Goal: Task Accomplishment & Management: Manage account settings

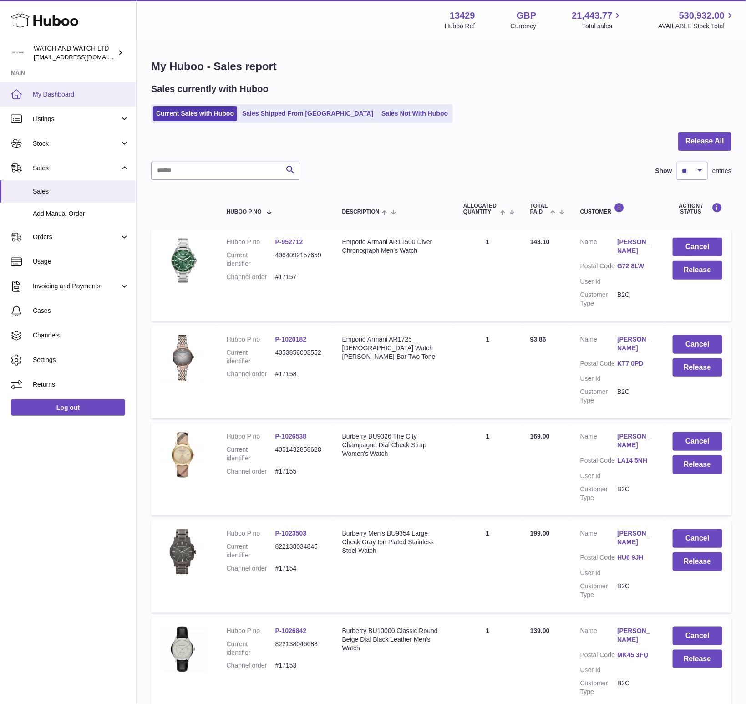
click at [55, 100] on link "My Dashboard" at bounding box center [68, 94] width 136 height 25
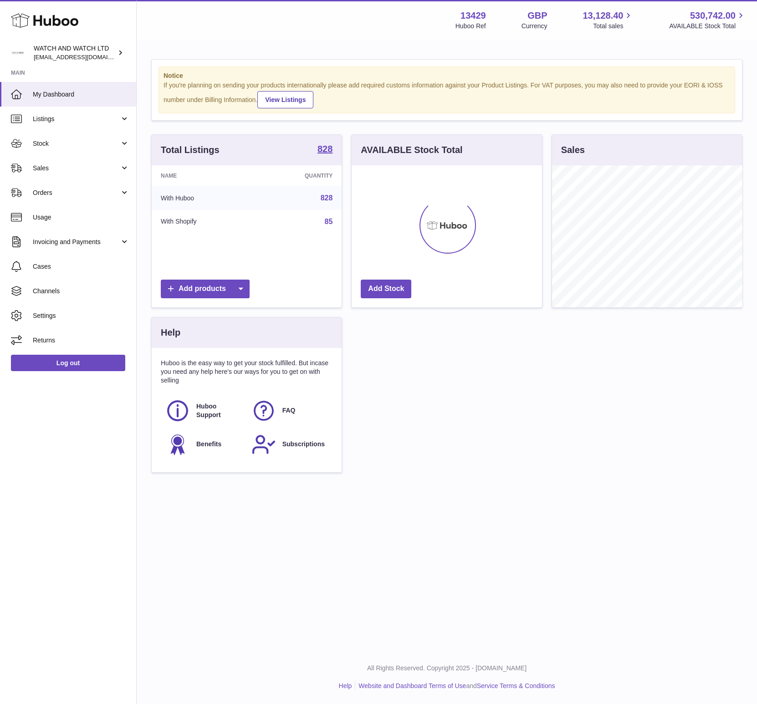
scroll to position [142, 190]
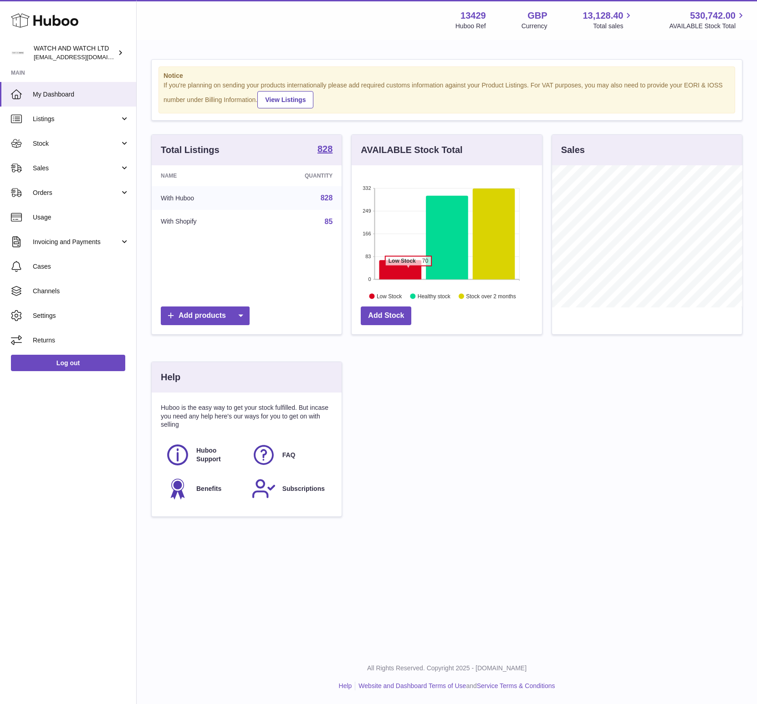
click at [408, 270] on icon at bounding box center [400, 269] width 42 height 19
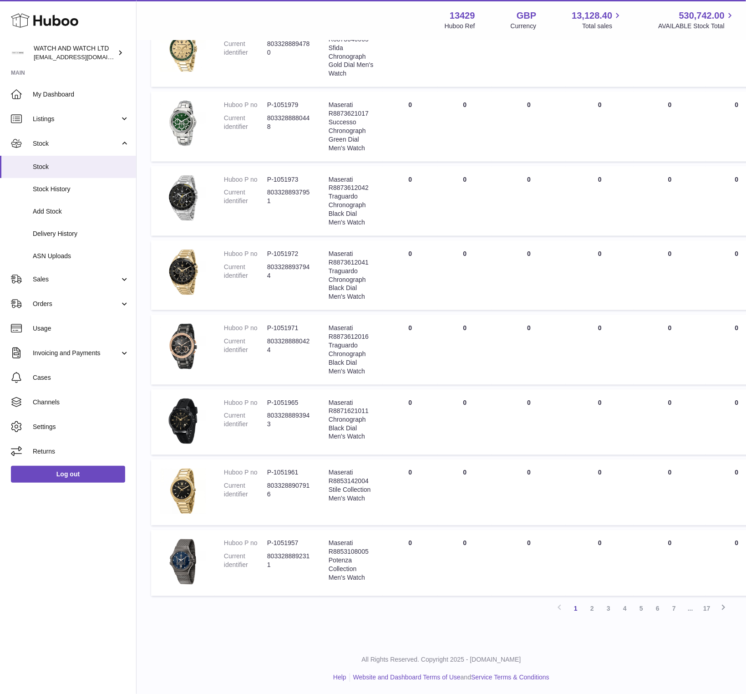
scroll to position [313, 0]
click at [592, 608] on link "2" at bounding box center [592, 609] width 16 height 16
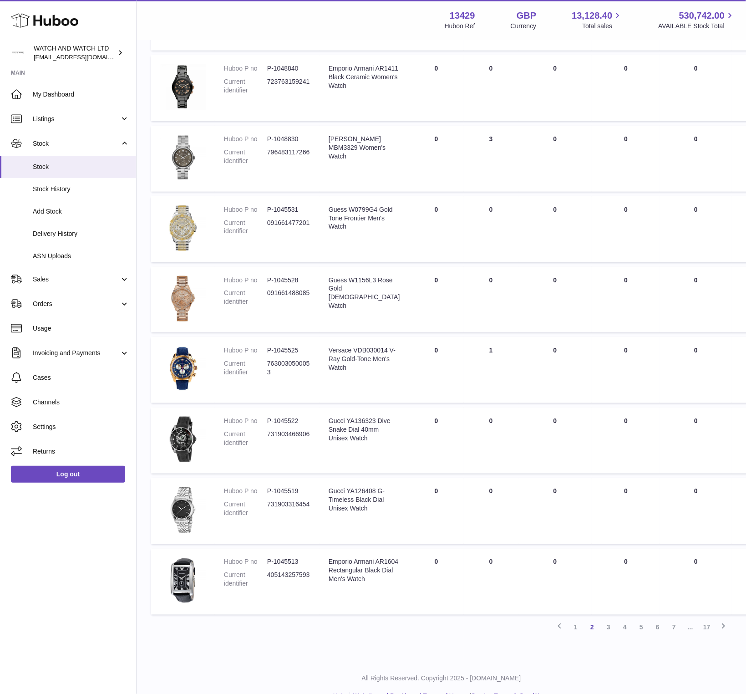
scroll to position [285, 0]
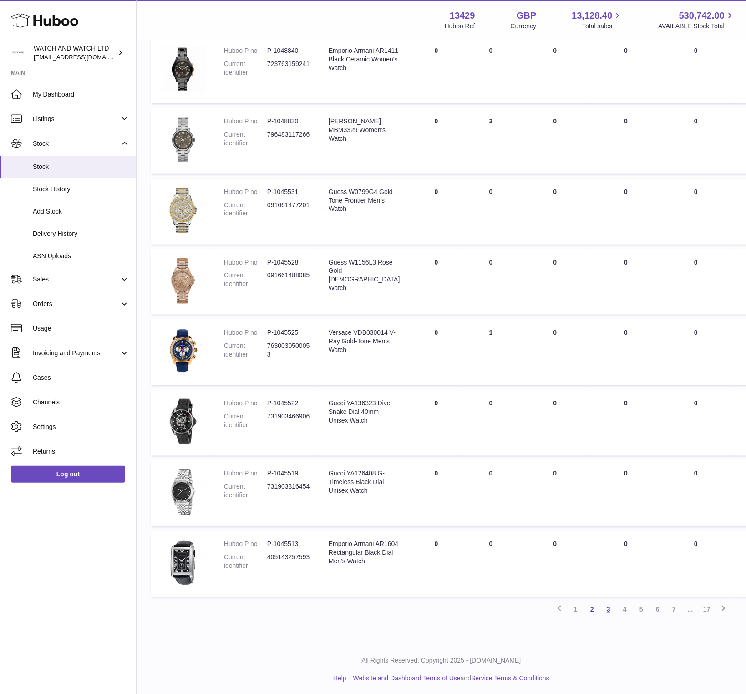
click at [609, 607] on link "3" at bounding box center [609, 610] width 16 height 16
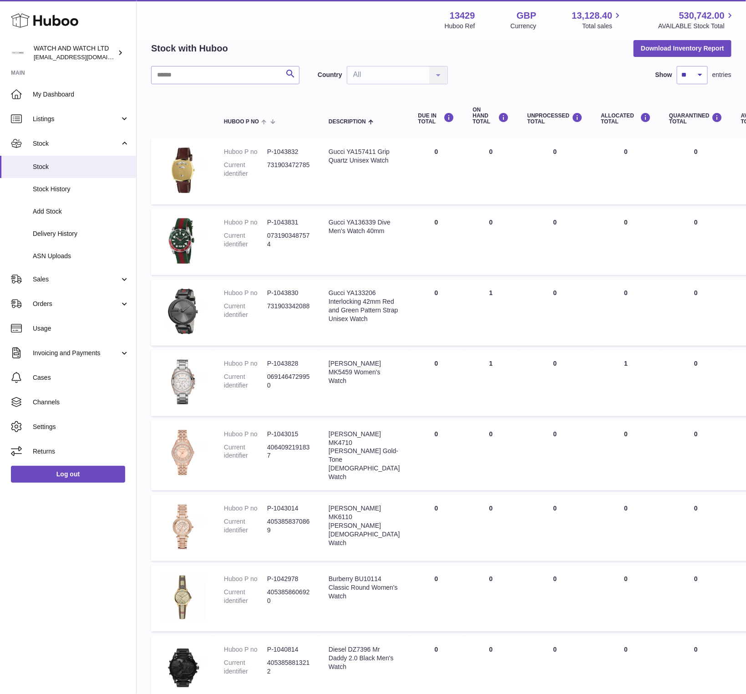
scroll to position [117, 0]
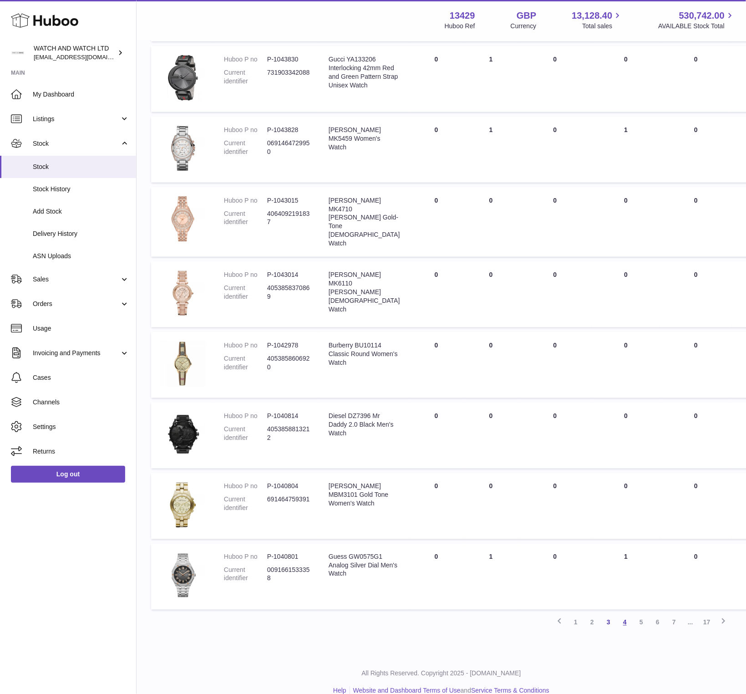
click at [622, 627] on link "4" at bounding box center [625, 622] width 16 height 16
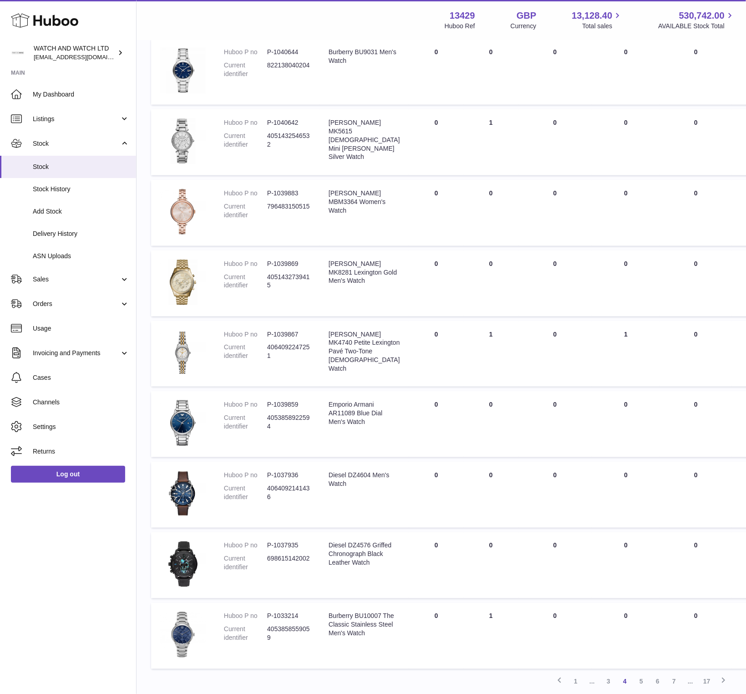
scroll to position [285, 0]
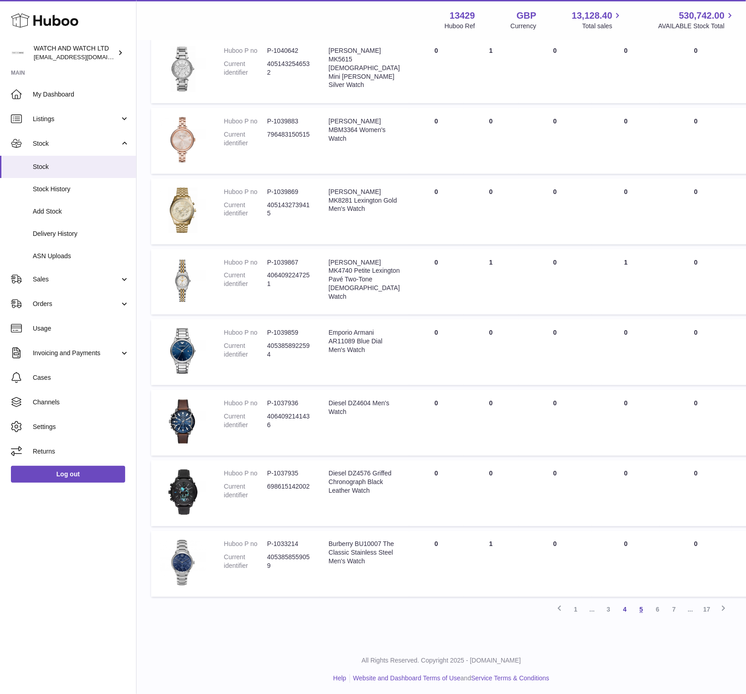
click at [641, 609] on link "5" at bounding box center [641, 610] width 16 height 16
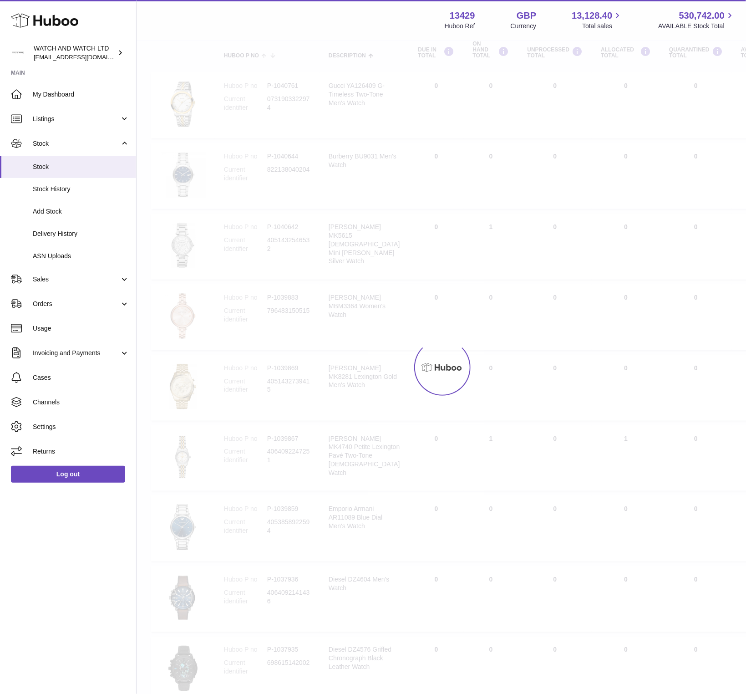
scroll to position [41, 0]
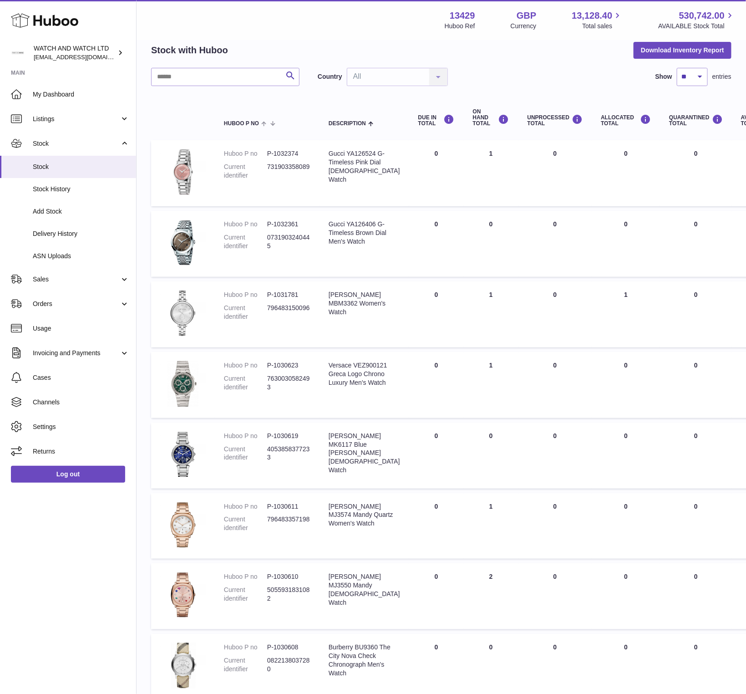
click at [551, 82] on div "Search Country All All No elements found. Consider changing the search query. L…" at bounding box center [441, 77] width 581 height 18
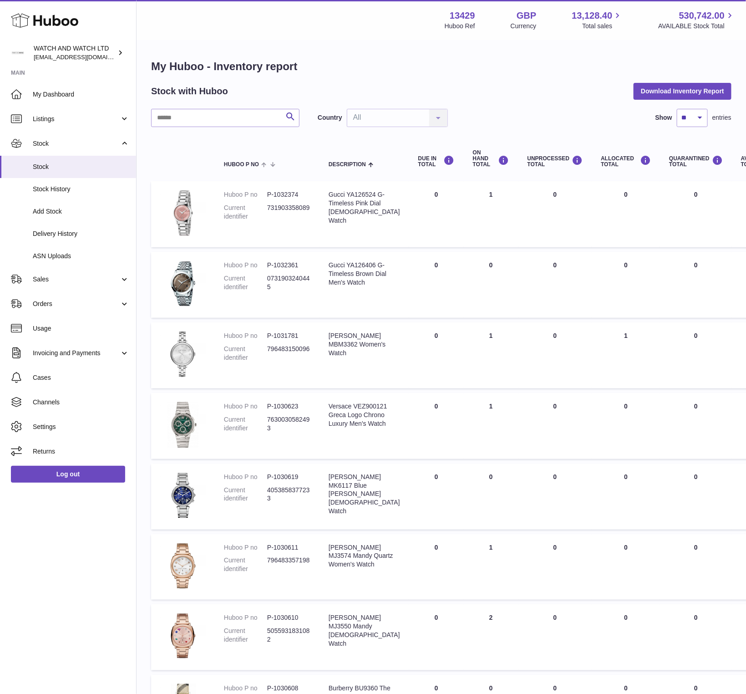
scroll to position [289, 0]
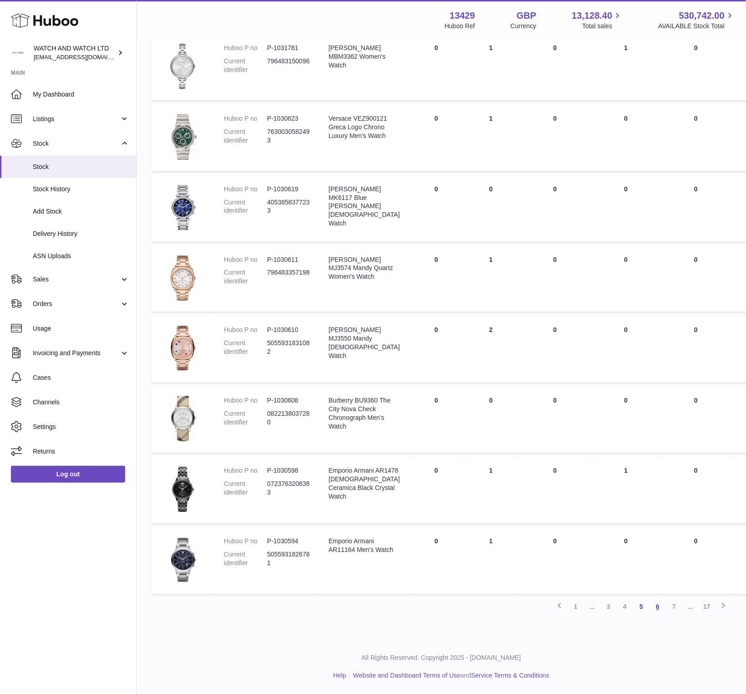
click at [659, 608] on link "6" at bounding box center [658, 607] width 16 height 16
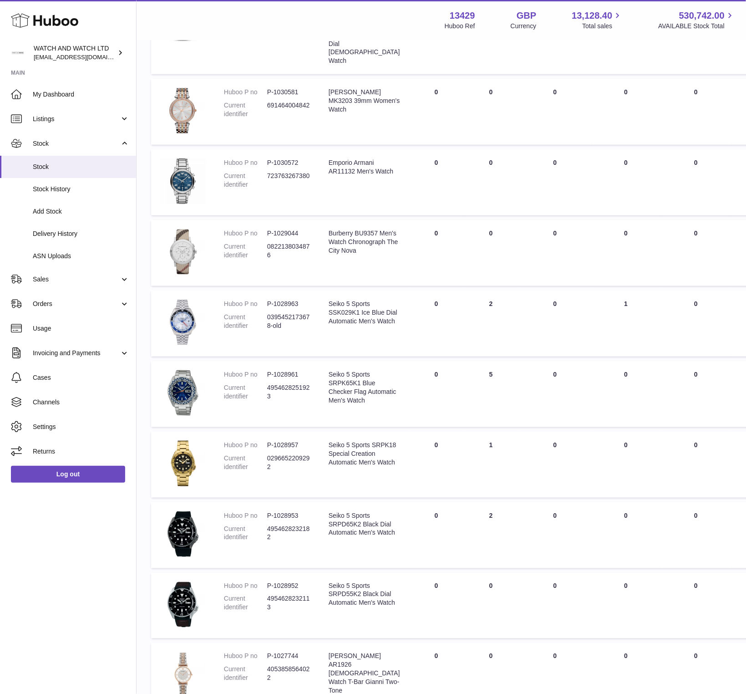
scroll to position [289, 0]
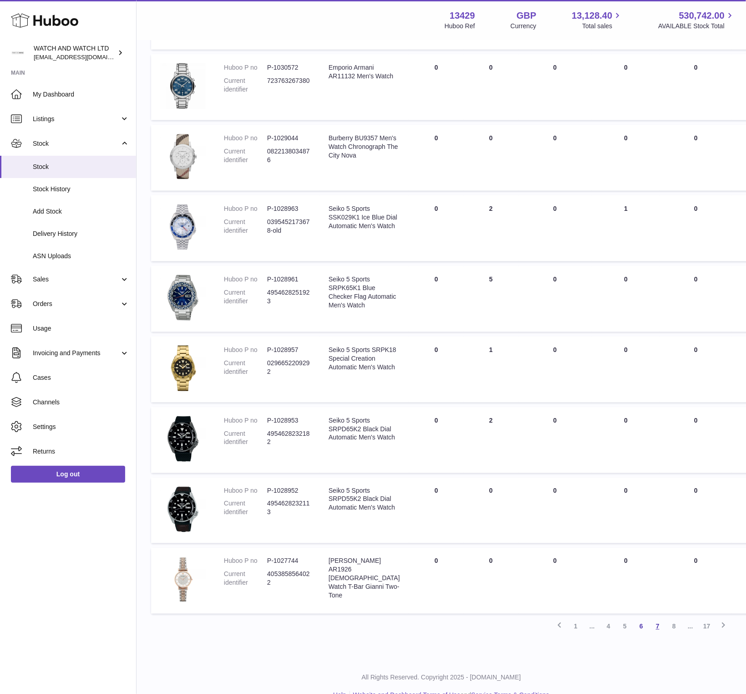
click at [654, 618] on link "7" at bounding box center [658, 626] width 16 height 16
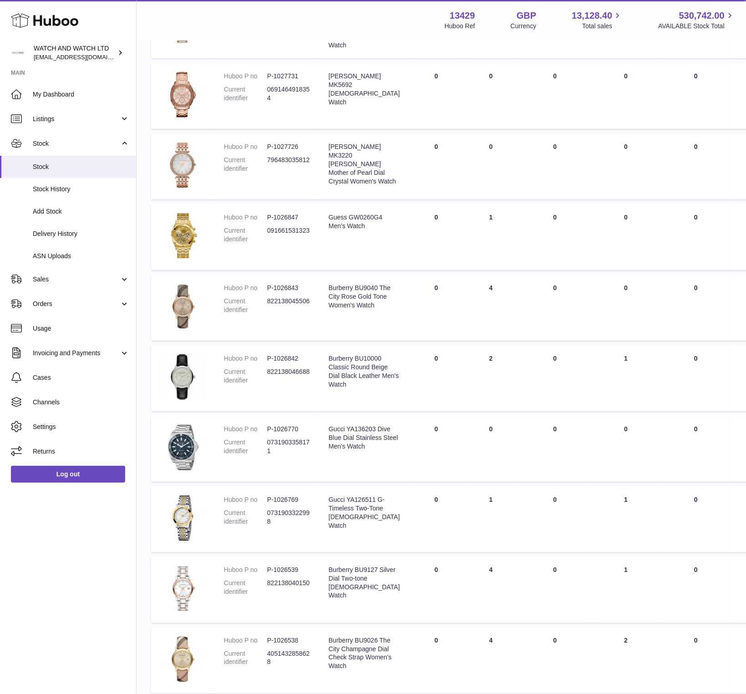
scroll to position [306, 0]
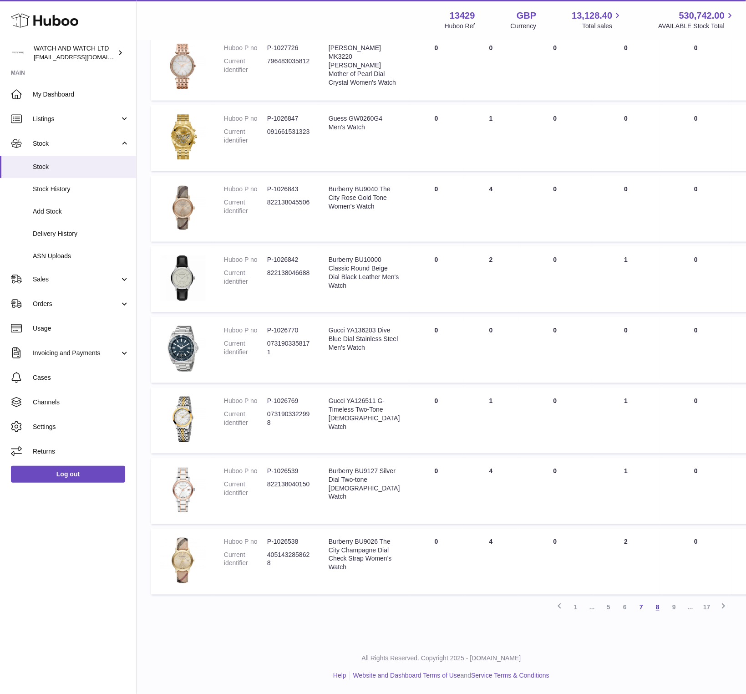
click at [654, 608] on link "8" at bounding box center [658, 607] width 16 height 16
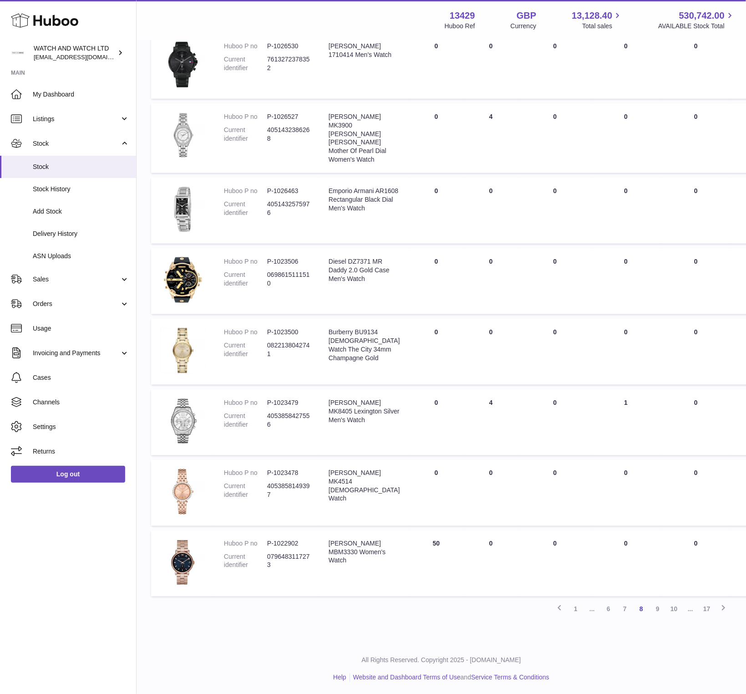
scroll to position [293, 0]
click at [674, 606] on link "10" at bounding box center [674, 607] width 16 height 16
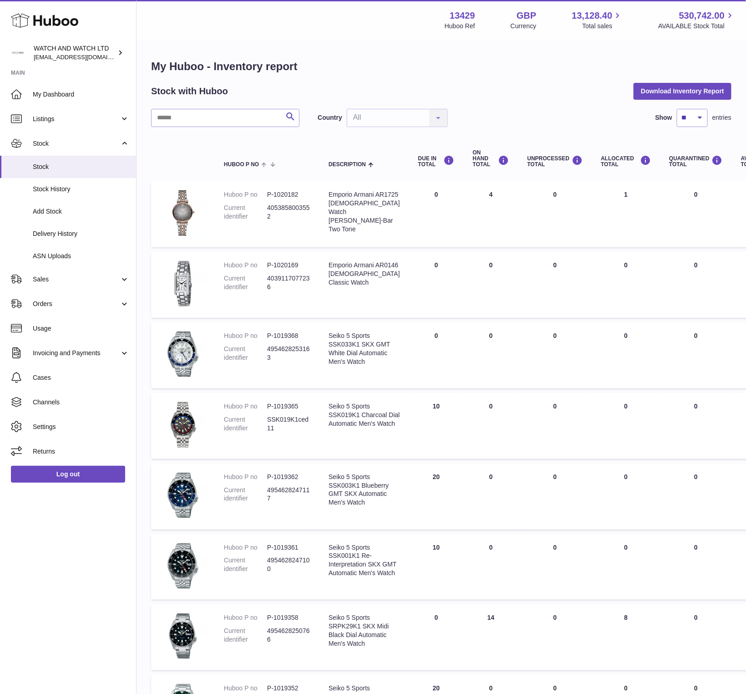
click at [480, 107] on div "My Huboo - Inventory report Stock with Huboo Download Inventory Report Search C…" at bounding box center [441, 481] width 581 height 844
click at [613, 119] on div "Search Country All All No elements found. Consider changing the search query. L…" at bounding box center [441, 118] width 581 height 18
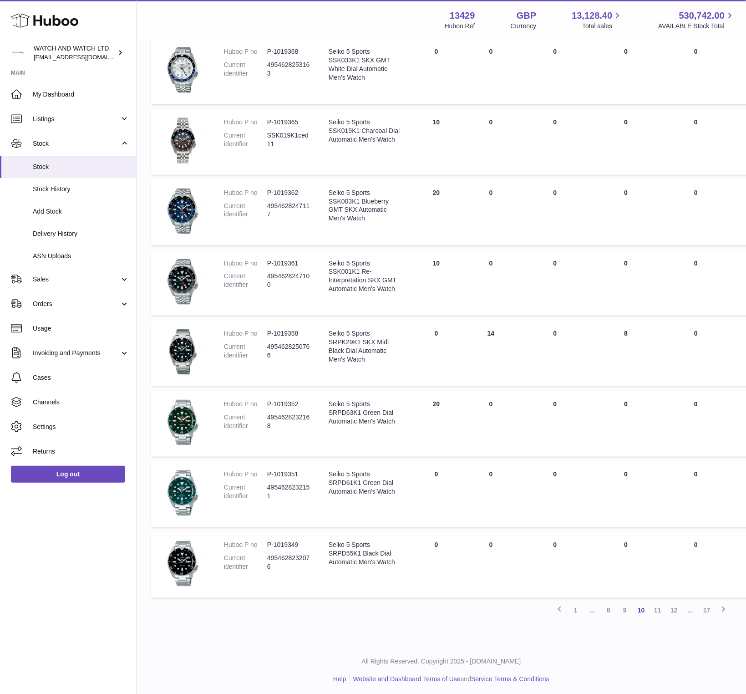
scroll to position [284, 0]
click at [573, 616] on link "1" at bounding box center [576, 611] width 16 height 16
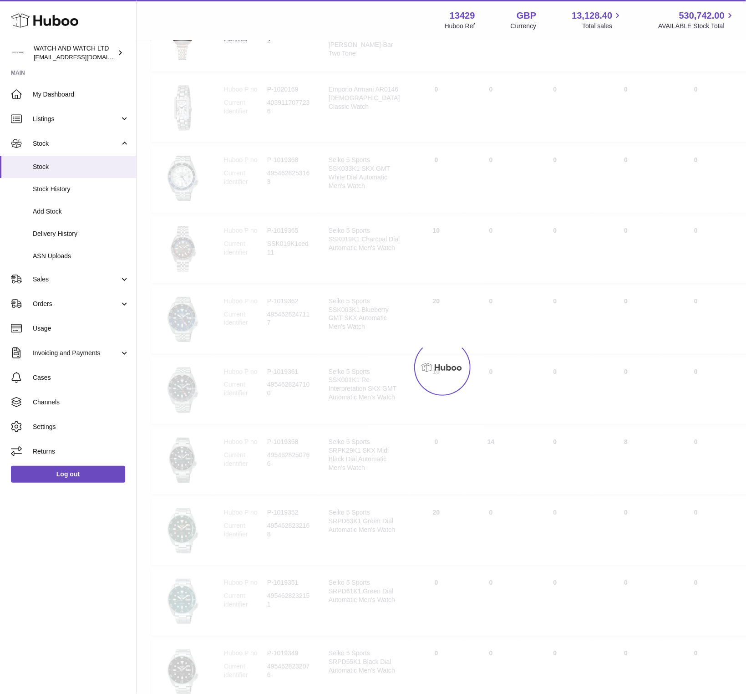
scroll to position [41, 0]
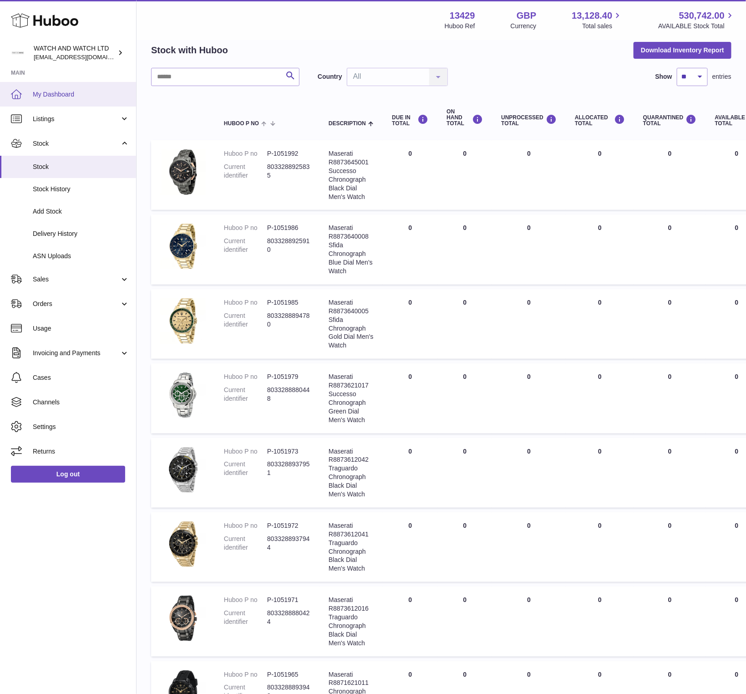
click at [89, 93] on span "My Dashboard" at bounding box center [81, 94] width 97 height 9
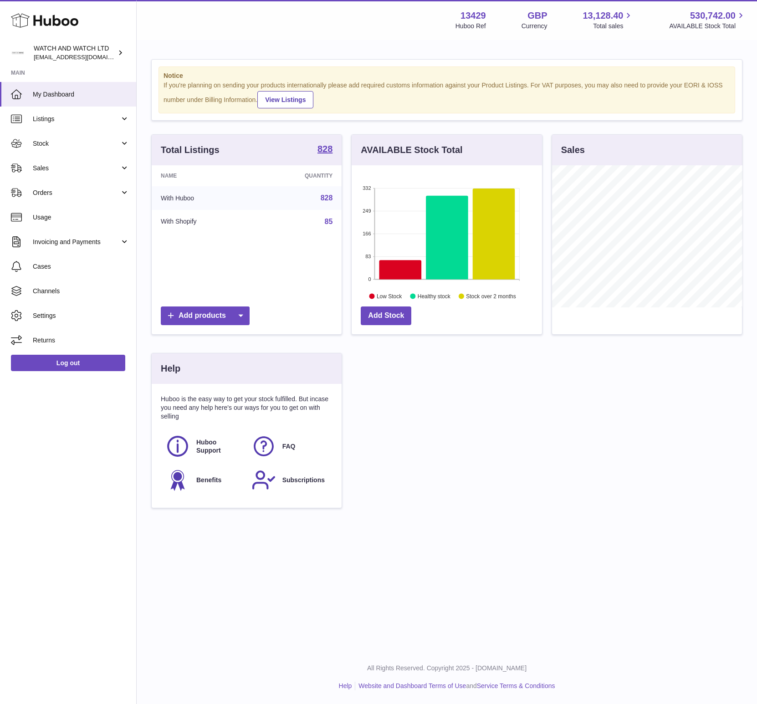
scroll to position [142, 190]
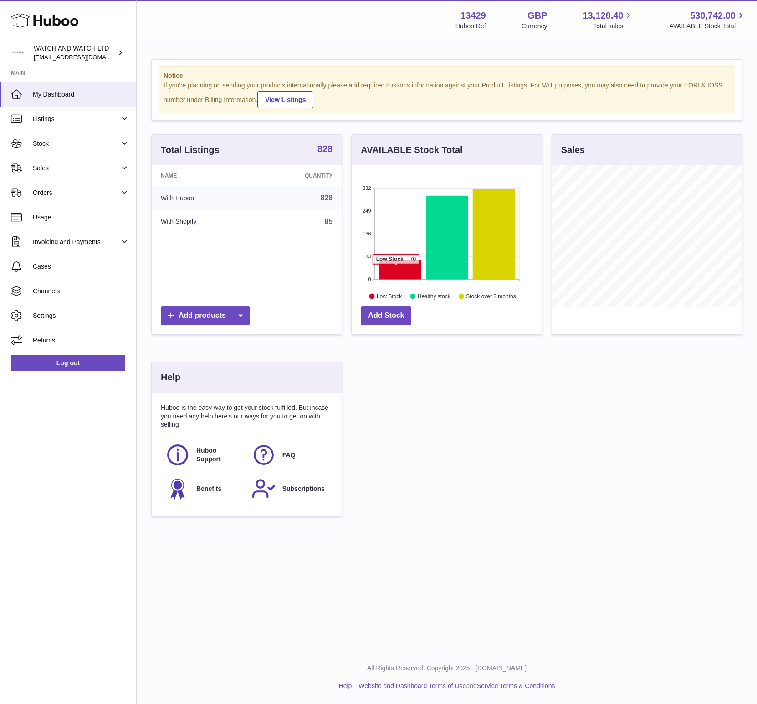
click at [396, 268] on icon at bounding box center [400, 269] width 42 height 19
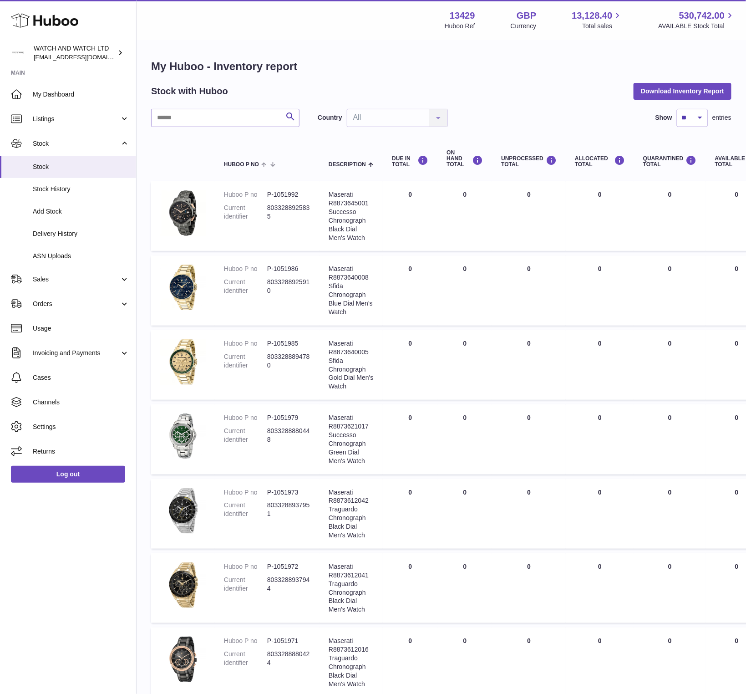
click at [499, 85] on div "Stock with Huboo Download Inventory Report" at bounding box center [441, 91] width 581 height 16
click at [483, 83] on div "Stock with Huboo Download Inventory Report" at bounding box center [441, 91] width 581 height 16
click at [63, 332] on span "Usage" at bounding box center [81, 328] width 97 height 9
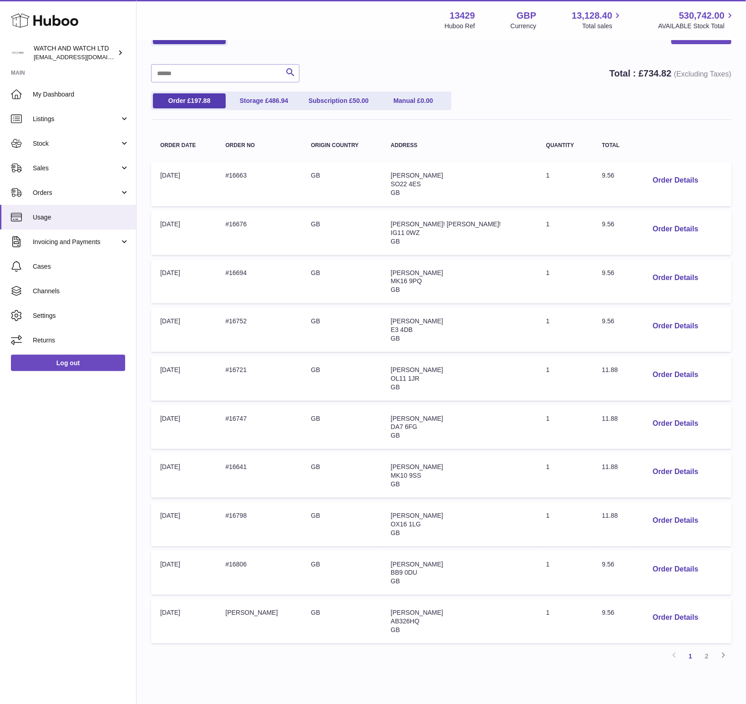
scroll to position [93, 0]
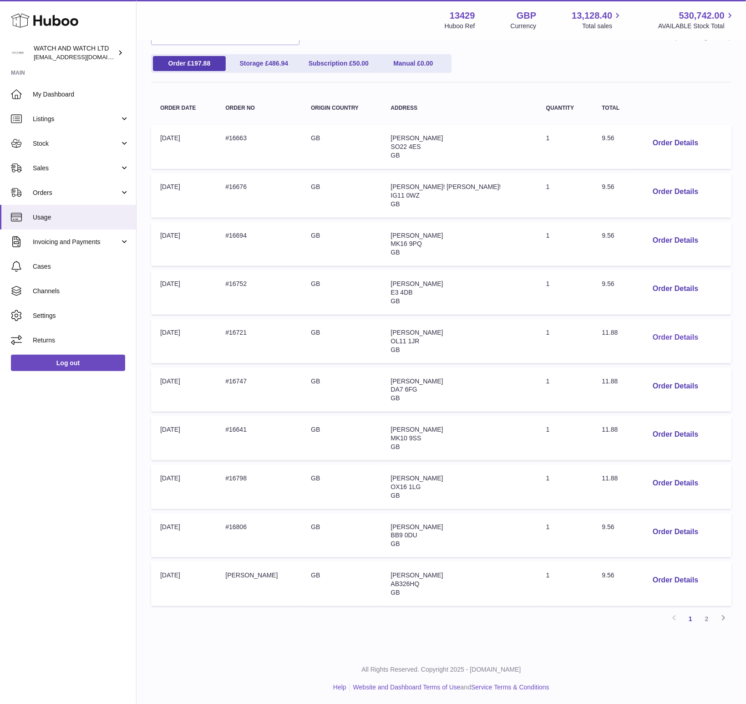
click at [647, 331] on button "Order Details" at bounding box center [676, 337] width 60 height 19
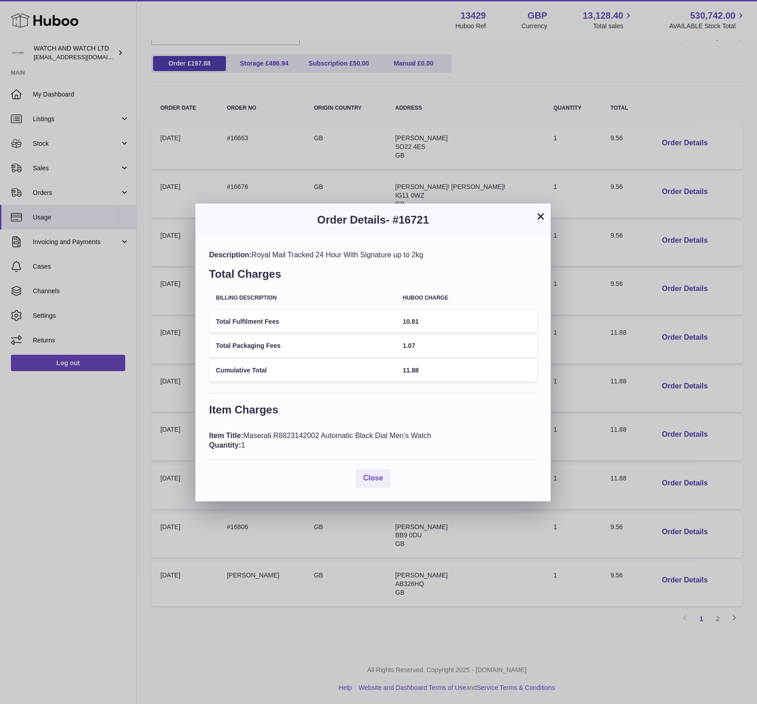
click at [539, 218] on button "×" at bounding box center [540, 216] width 11 height 11
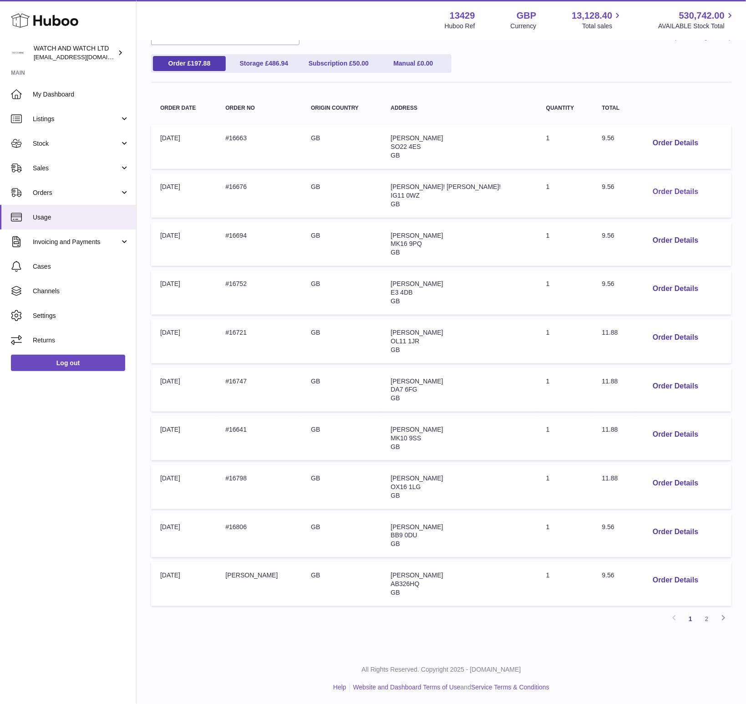
click at [654, 184] on button "Order Details" at bounding box center [676, 192] width 60 height 19
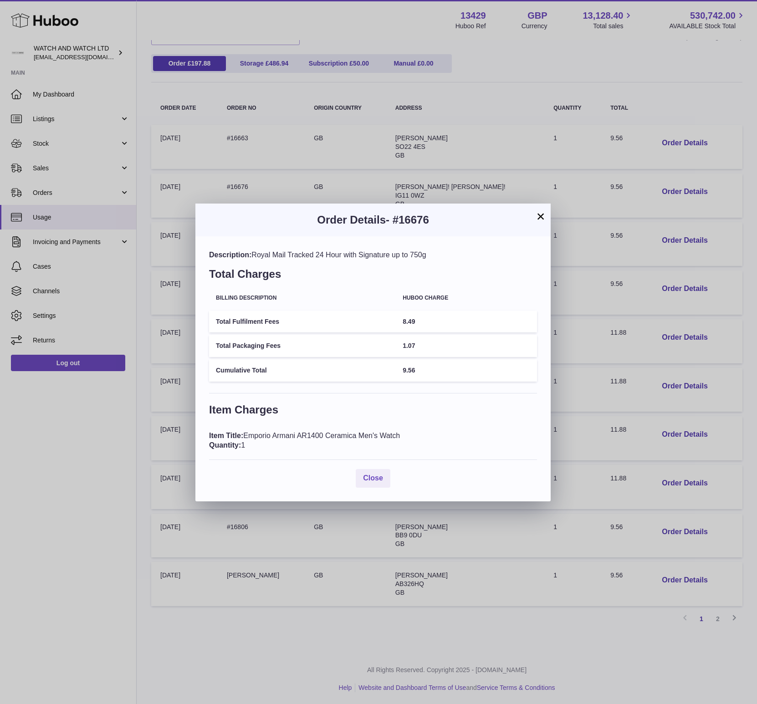
click at [544, 216] on button "×" at bounding box center [540, 216] width 11 height 11
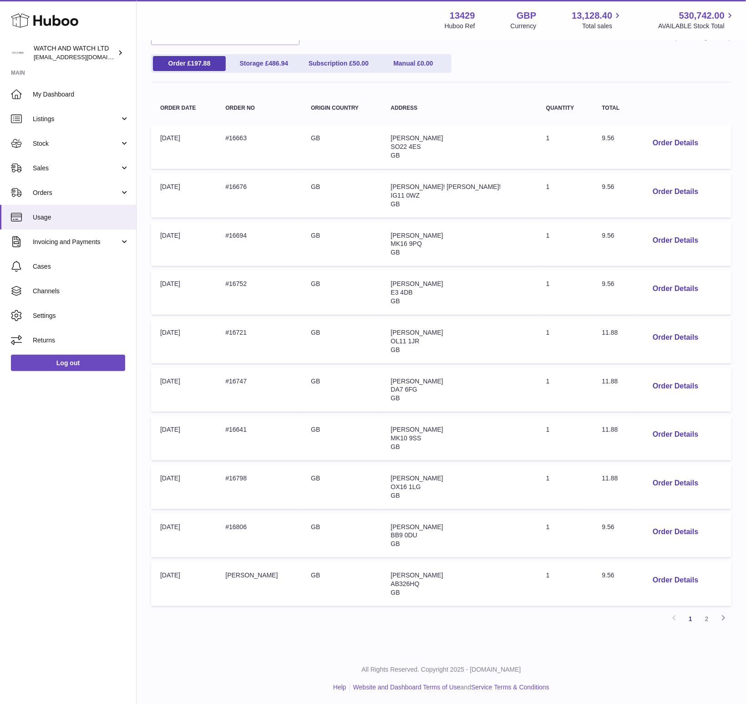
click at [544, 215] on td "Quantity: 1" at bounding box center [565, 196] width 56 height 44
click at [665, 195] on button "Order Details" at bounding box center [676, 192] width 60 height 19
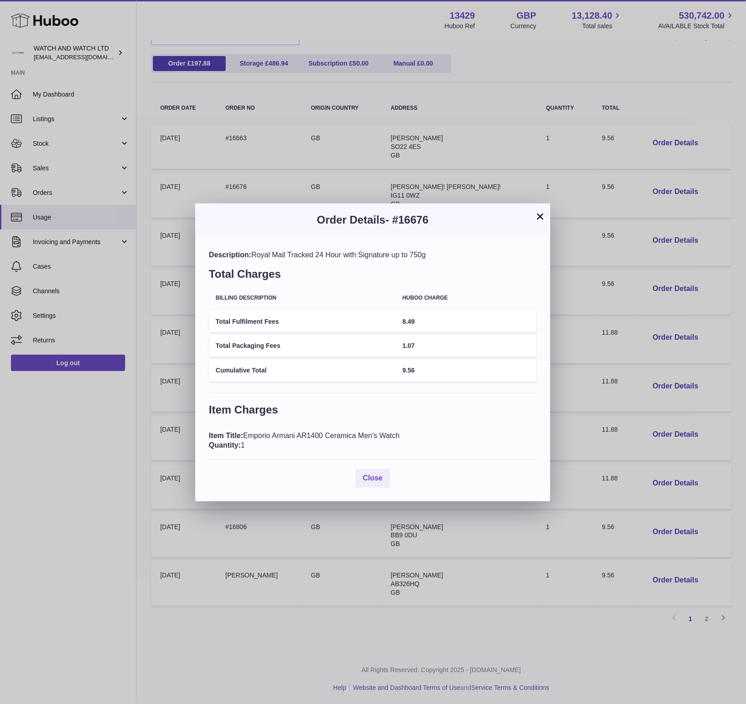
click at [554, 216] on div "× Order Details - #16676 Description: Royal Mail Tracked 24 Hour with Signature…" at bounding box center [373, 352] width 746 height 704
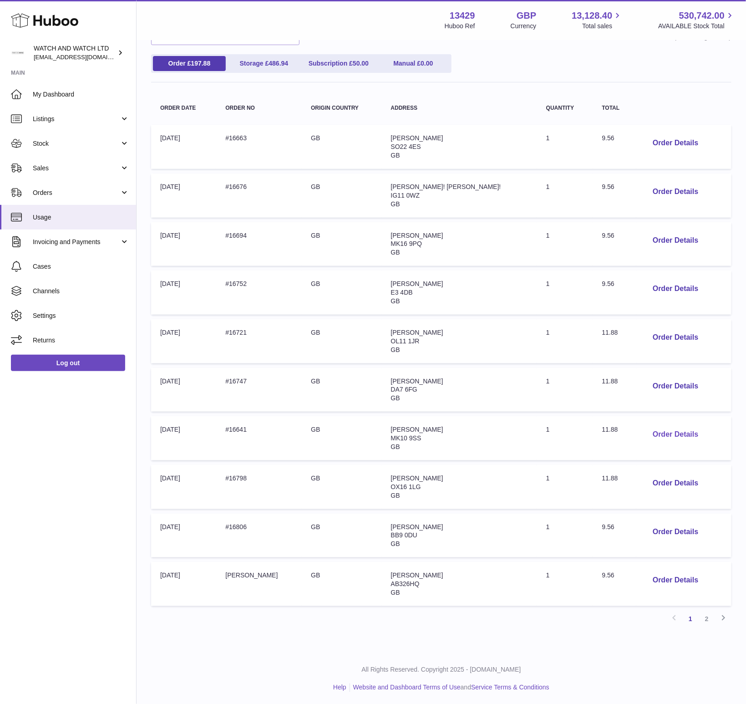
click at [666, 428] on button "Order Details" at bounding box center [676, 434] width 60 height 19
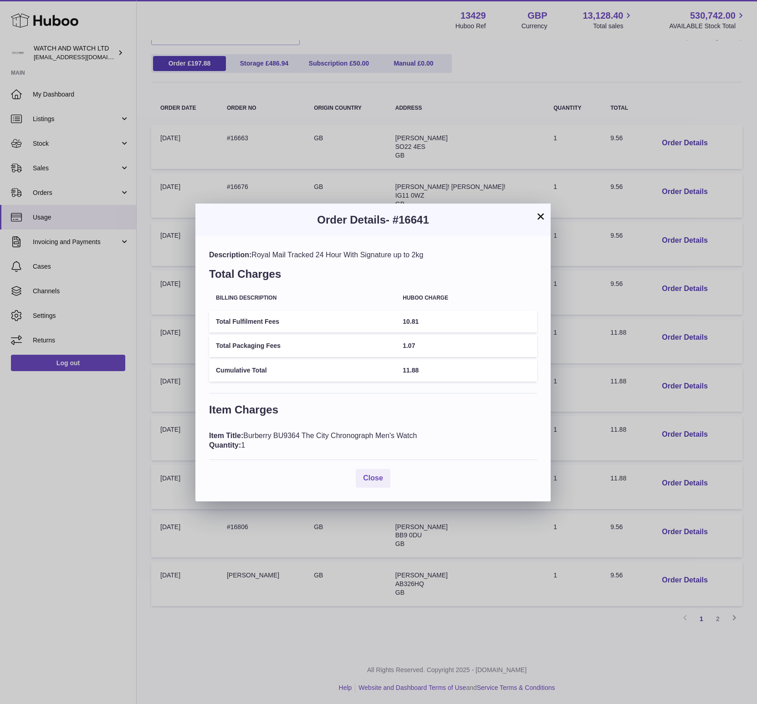
click at [543, 211] on button "×" at bounding box center [540, 216] width 11 height 11
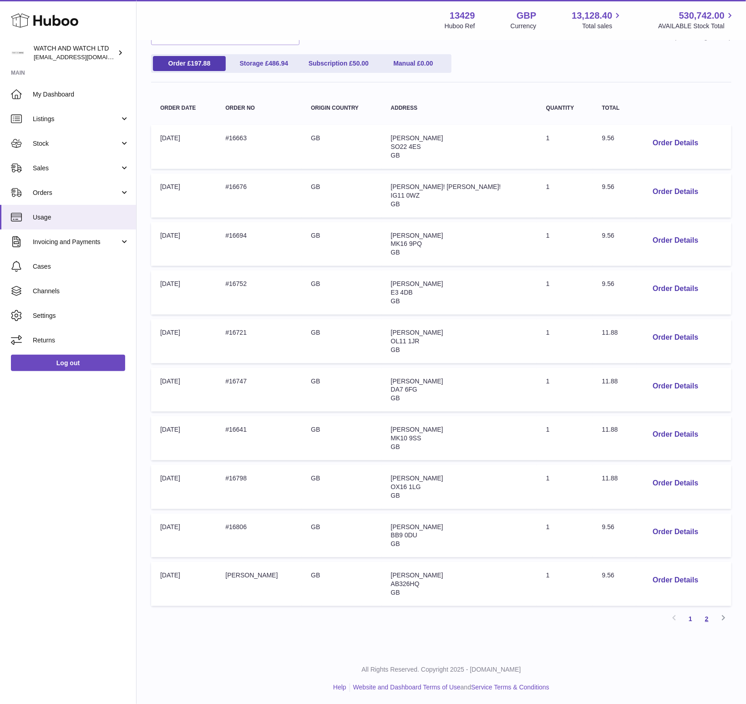
click at [707, 618] on link "2" at bounding box center [707, 619] width 16 height 16
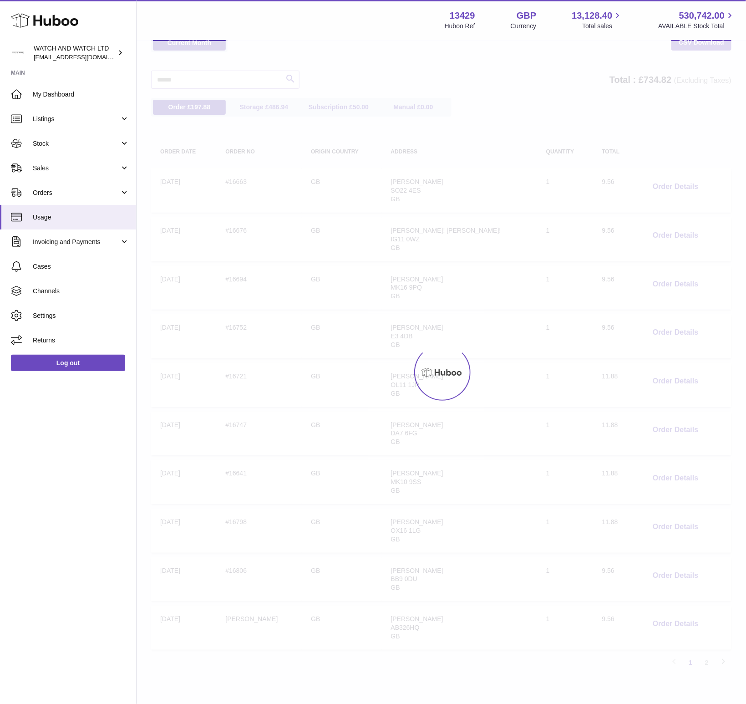
scroll to position [41, 0]
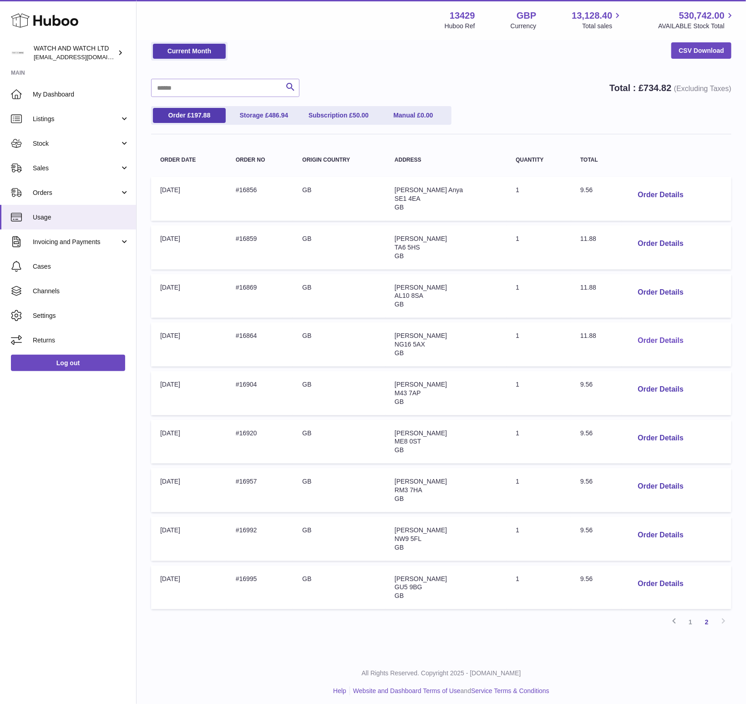
click at [655, 340] on button "Order Details" at bounding box center [661, 341] width 60 height 19
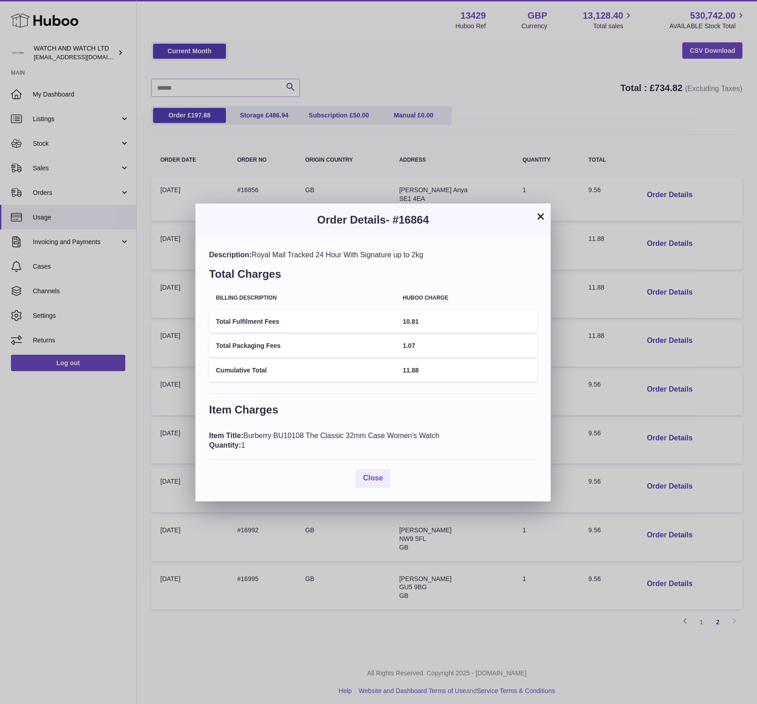
click at [530, 217] on h3 "Order Details - #16864" at bounding box center [373, 220] width 328 height 15
click at [532, 217] on h3 "Order Details - #16864" at bounding box center [373, 220] width 328 height 15
click at [536, 220] on button "×" at bounding box center [540, 216] width 11 height 11
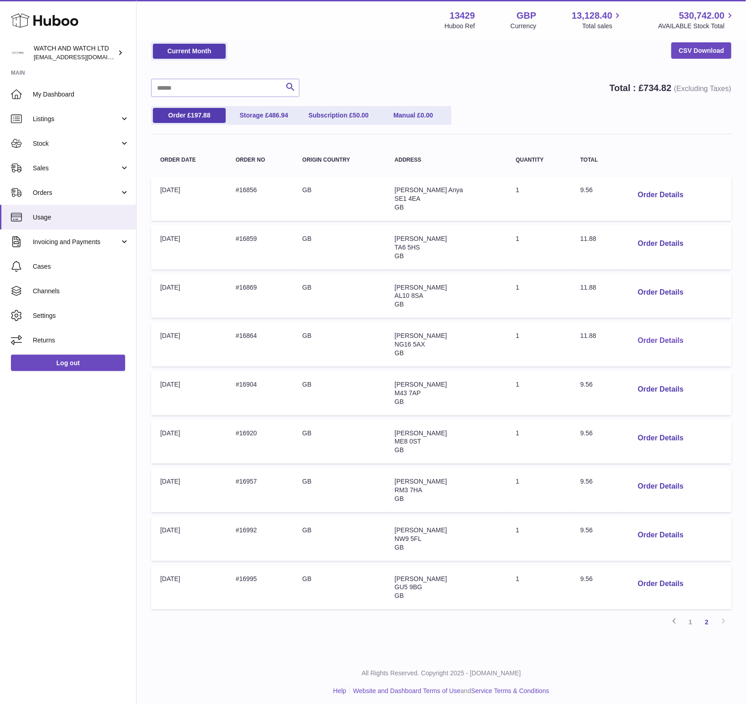
click at [653, 336] on button "Order Details" at bounding box center [661, 341] width 60 height 19
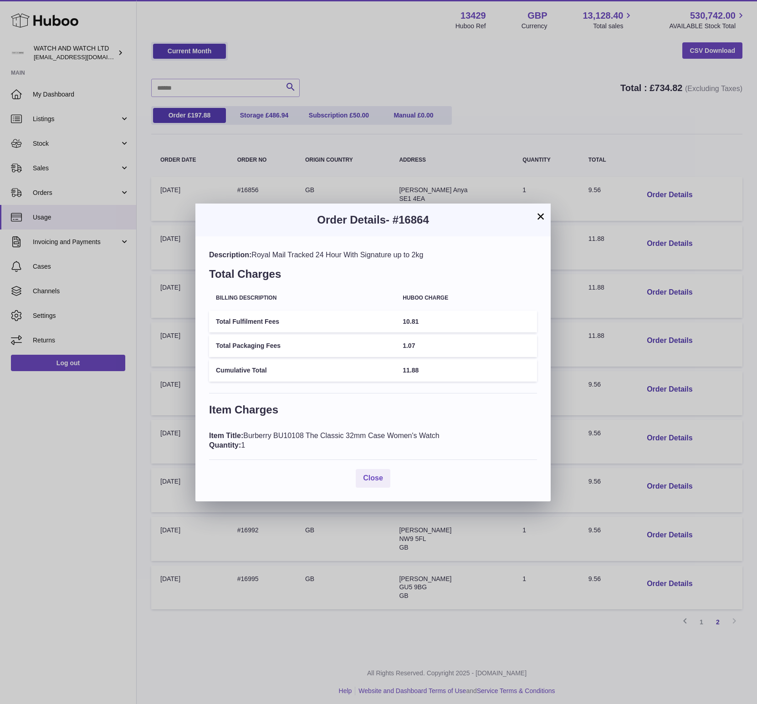
click at [536, 204] on div "Order Details - #16864" at bounding box center [372, 220] width 355 height 33
click at [543, 216] on button "×" at bounding box center [540, 216] width 11 height 11
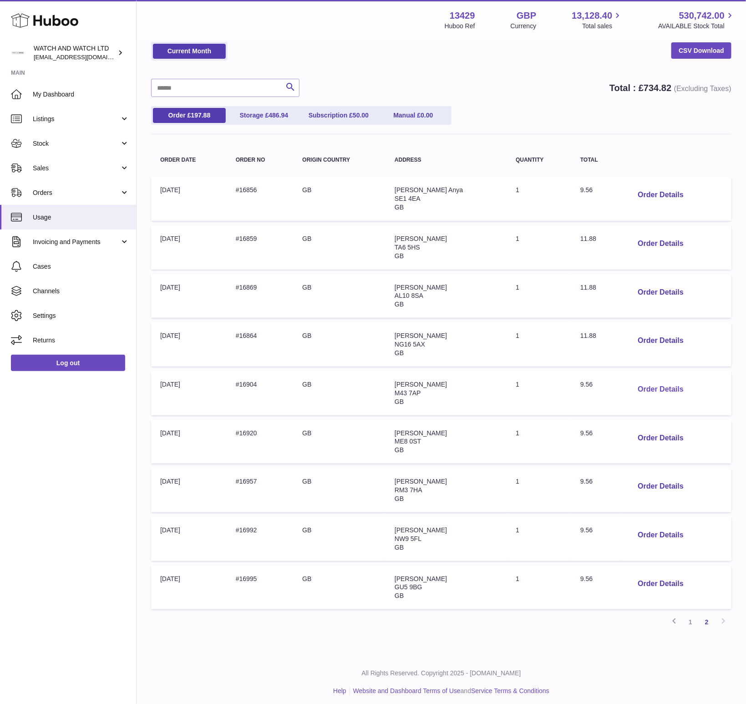
click at [670, 387] on button "Order Details" at bounding box center [661, 389] width 60 height 19
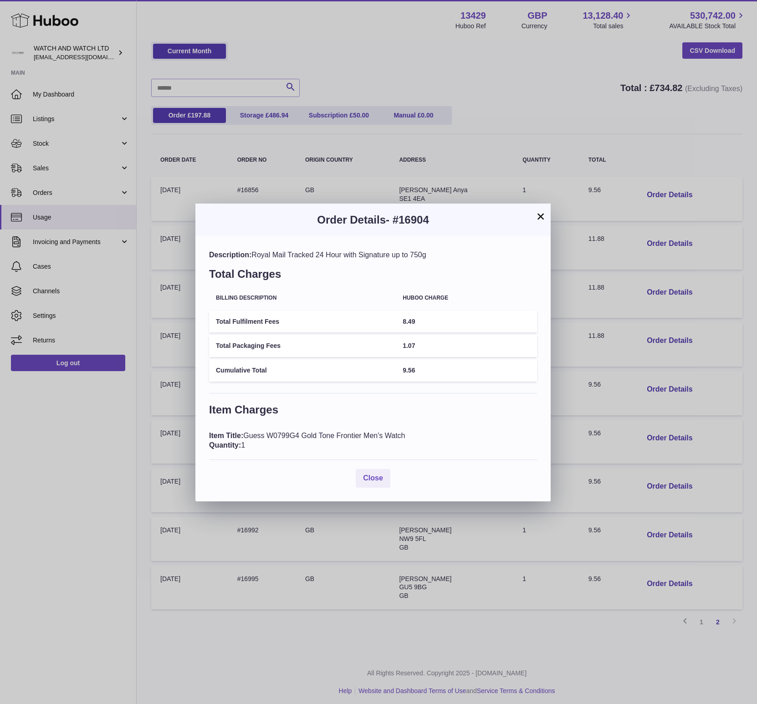
click at [542, 214] on button "×" at bounding box center [540, 216] width 11 height 11
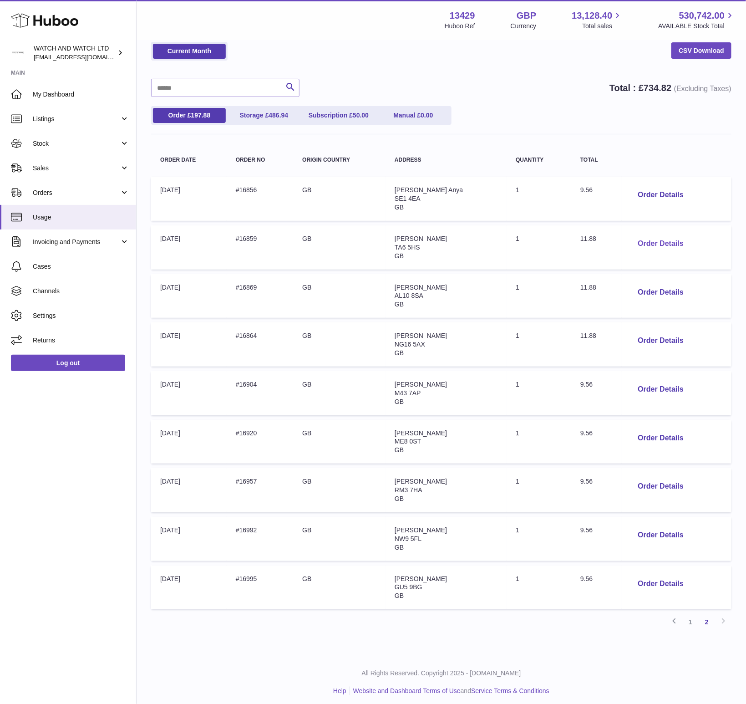
click at [649, 237] on button "Order Details" at bounding box center [661, 244] width 60 height 19
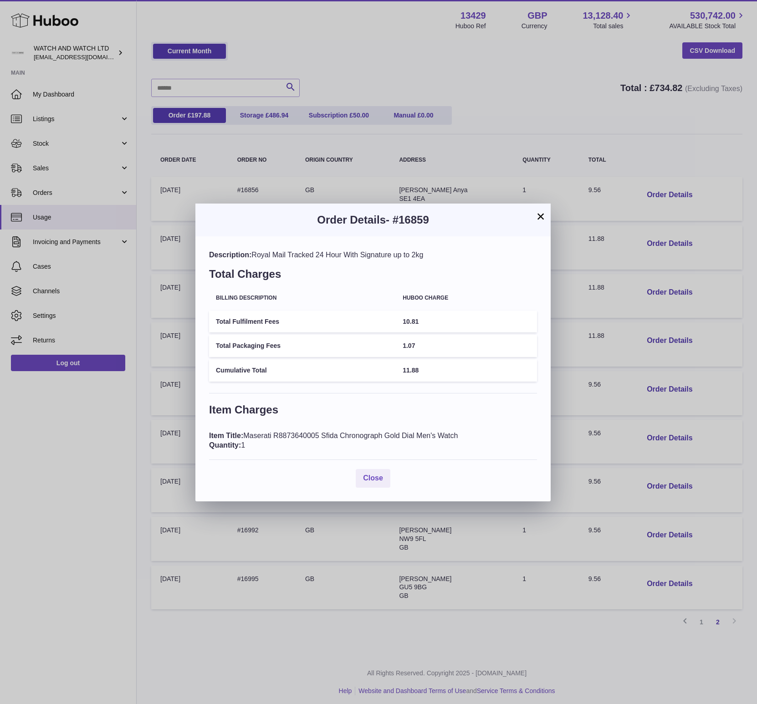
click at [538, 217] on button "×" at bounding box center [540, 216] width 11 height 11
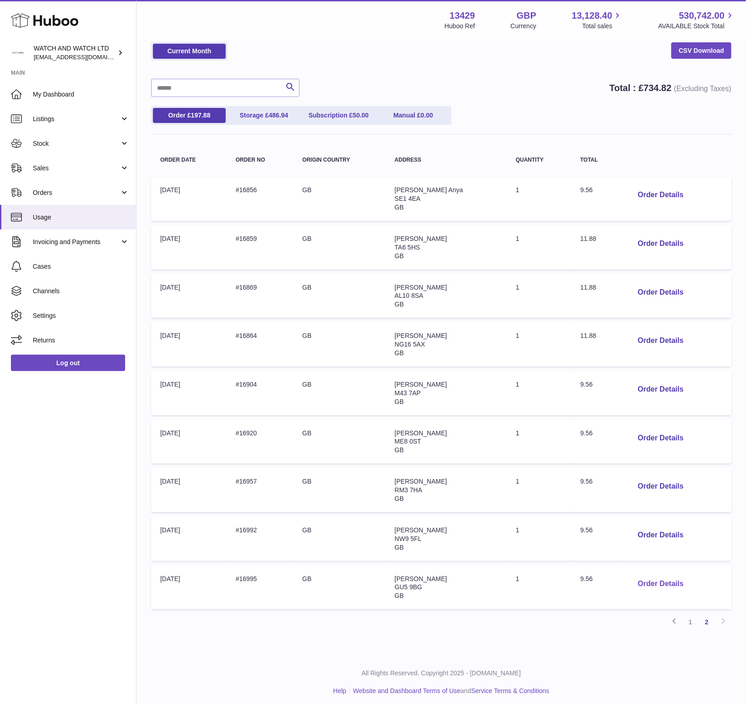
click at [669, 579] on button "Order Details" at bounding box center [661, 584] width 60 height 19
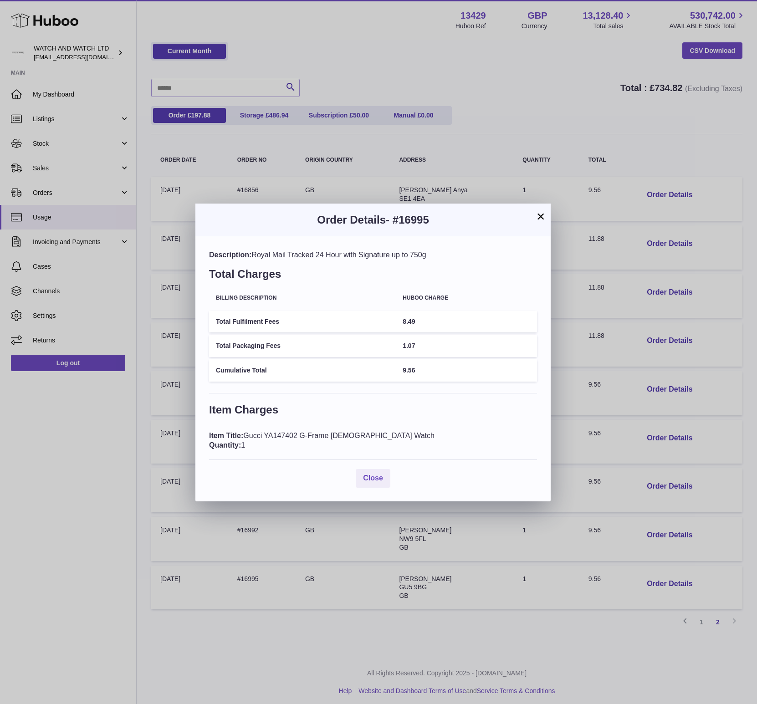
click at [539, 216] on button "×" at bounding box center [540, 216] width 11 height 11
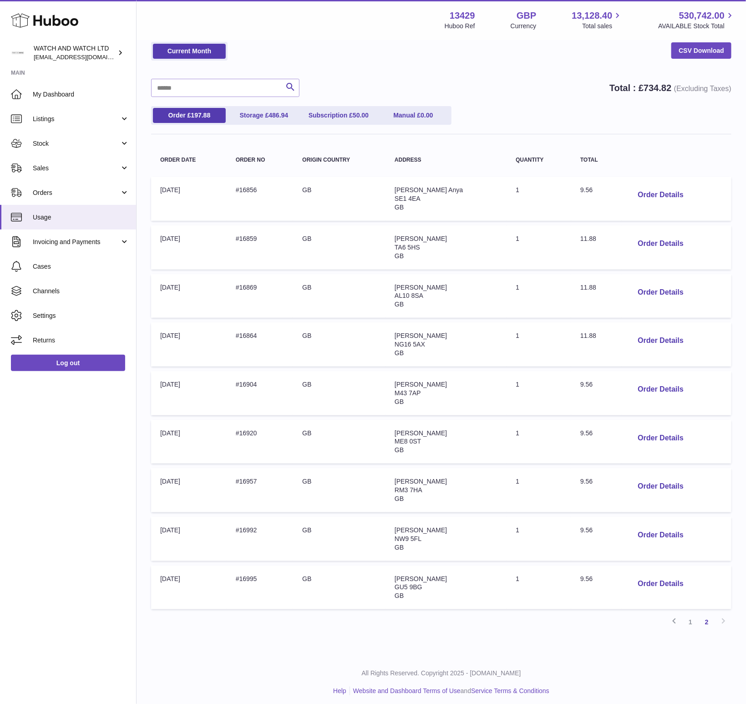
click at [302, 37] on div "Menu Huboo 13429 Huboo Ref GBP Currency 13,128.40 Total sales 530,742.00 AVAILA…" at bounding box center [442, 20] width 610 height 40
